Goal: Go to known website: Go to known website

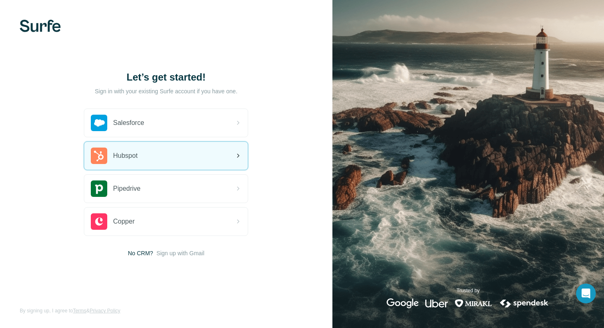
click at [158, 151] on div "Hubspot" at bounding box center [165, 156] width 163 height 28
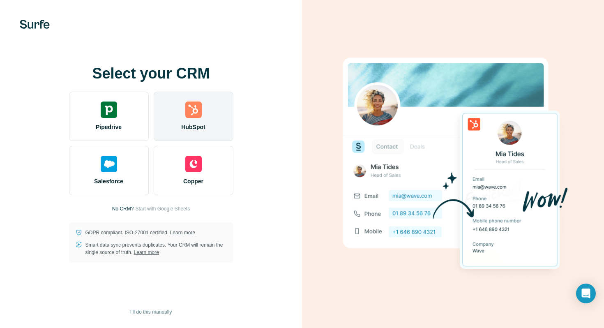
click at [209, 123] on div "HubSpot" at bounding box center [194, 116] width 80 height 49
click at [186, 106] on img at bounding box center [193, 109] width 16 height 16
click at [203, 113] on div "HubSpot" at bounding box center [194, 116] width 80 height 49
